Goal: Information Seeking & Learning: Learn about a topic

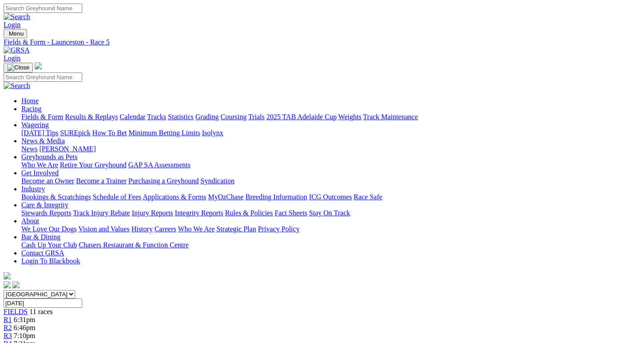
click at [36, 339] on span "7:31pm" at bounding box center [25, 343] width 22 height 8
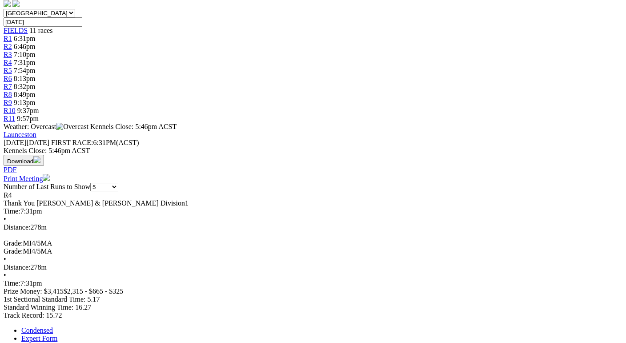
scroll to position [281, 0]
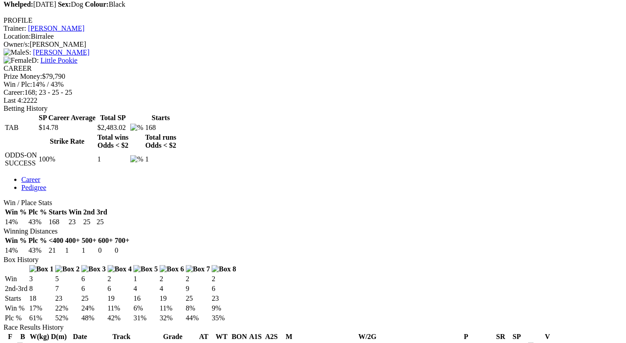
scroll to position [209, 0]
